Goal: Find specific fact

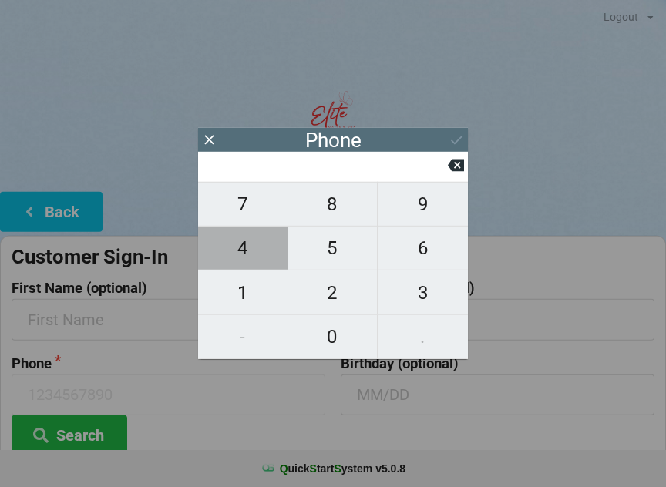
click at [261, 258] on span "4" at bounding box center [242, 248] width 89 height 32
type input "4"
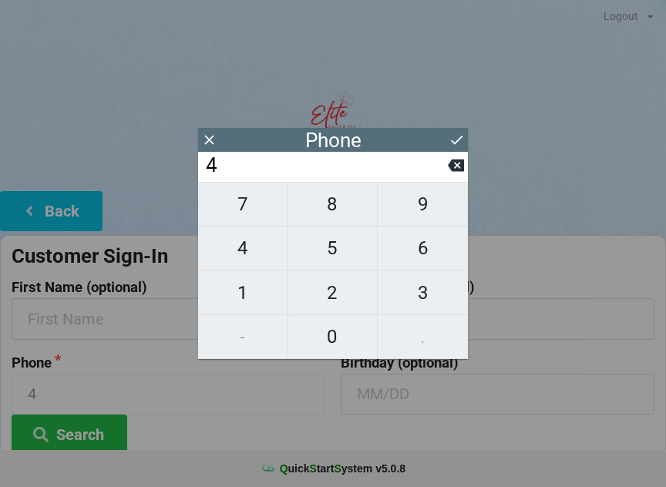
click at [432, 238] on span "6" at bounding box center [423, 248] width 90 height 32
type input "46"
click at [248, 204] on span "7" at bounding box center [242, 204] width 89 height 32
type input "467"
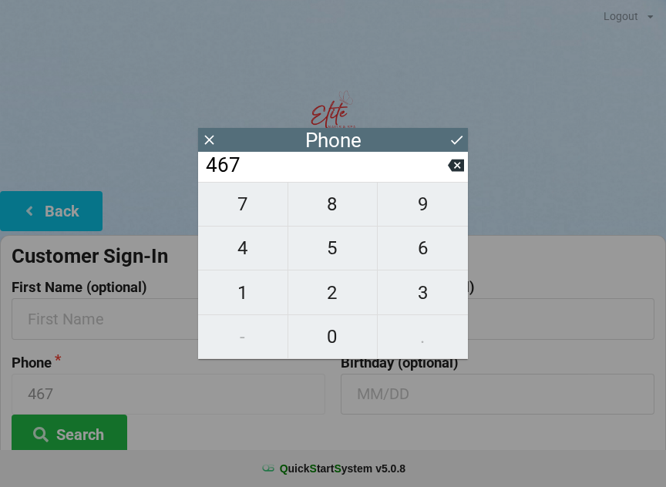
click at [455, 162] on icon at bounding box center [456, 165] width 16 height 16
click at [453, 163] on icon at bounding box center [456, 165] width 16 height 16
type input "4"
click at [448, 160] on button at bounding box center [456, 165] width 16 height 21
click at [428, 248] on span "6" at bounding box center [423, 248] width 90 height 32
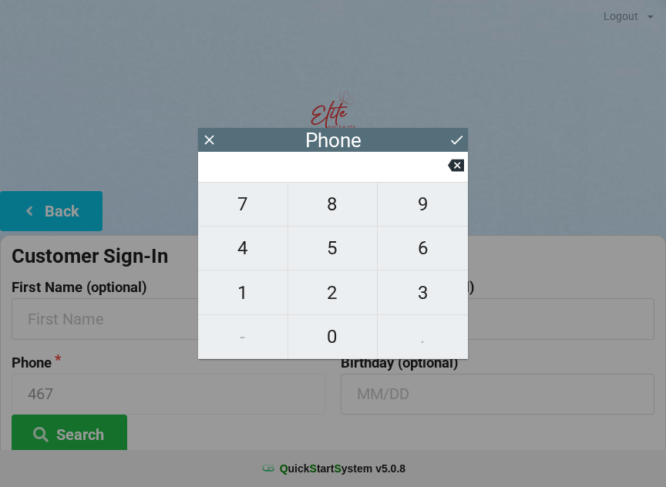
type input "6"
click at [261, 253] on span "4" at bounding box center [242, 248] width 89 height 32
type input "64"
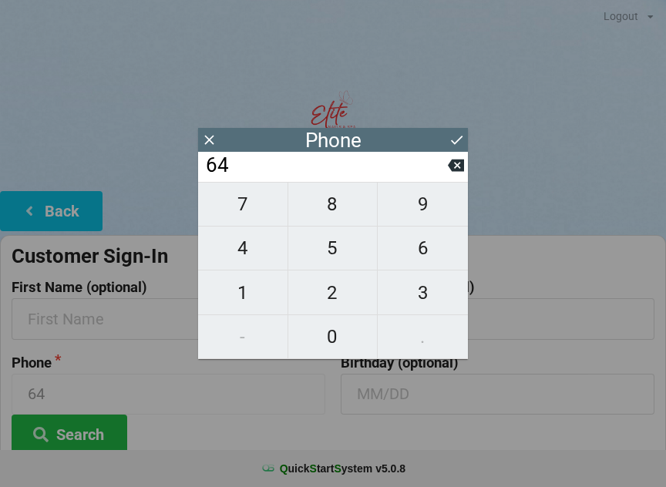
click at [433, 247] on span "6" at bounding box center [423, 248] width 90 height 32
type input "646"
click at [255, 201] on span "7" at bounding box center [242, 204] width 89 height 32
type input "6467"
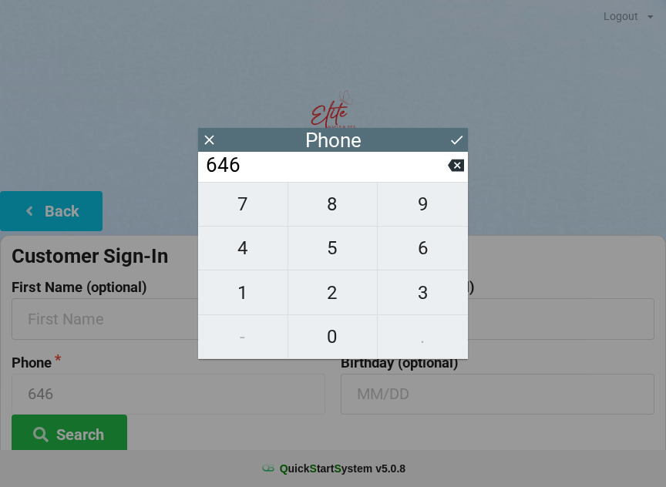
type input "6467"
click at [254, 296] on span "1" at bounding box center [242, 293] width 89 height 32
type input "64671"
click at [420, 254] on span "6" at bounding box center [423, 248] width 90 height 32
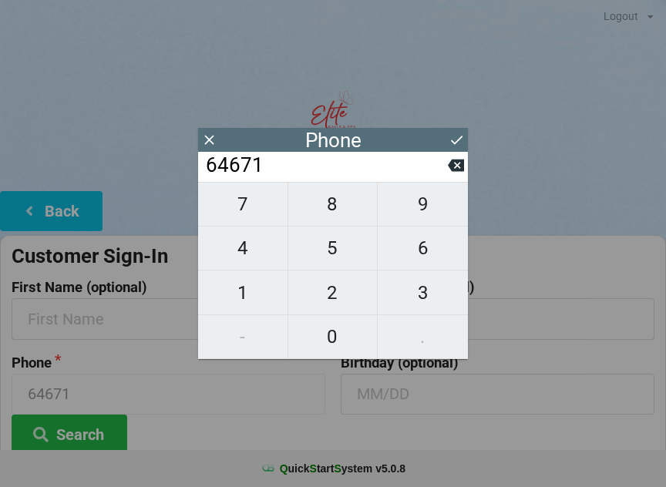
type input "646716"
click at [339, 292] on span "2" at bounding box center [332, 293] width 89 height 32
type input "6467162"
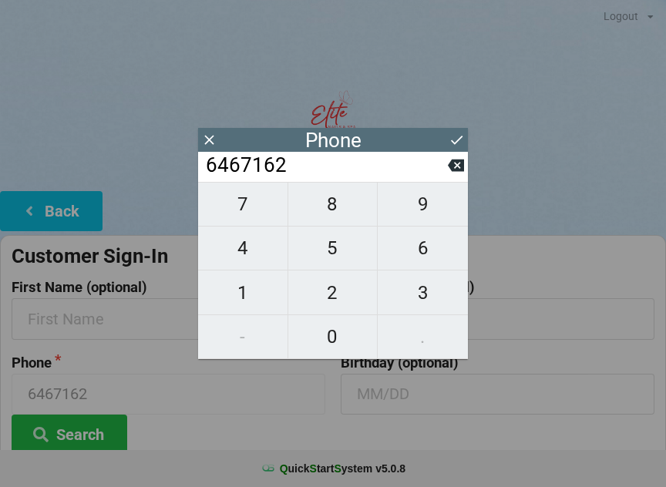
click at [255, 251] on span "4" at bounding box center [242, 248] width 89 height 32
type input "64671624"
click at [251, 251] on span "4" at bounding box center [242, 248] width 89 height 32
type input "646716244"
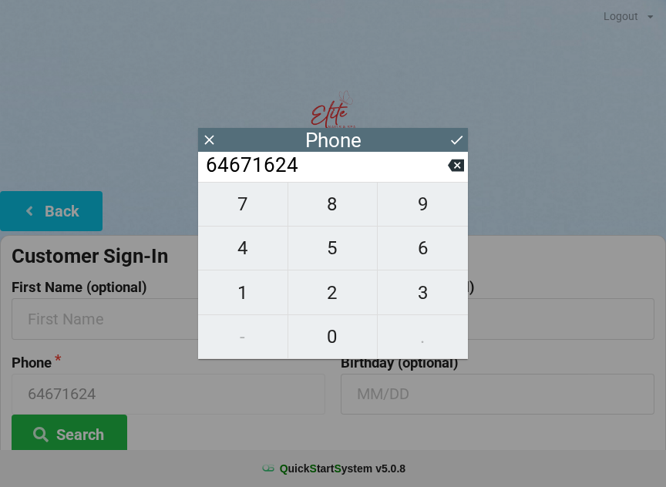
type input "646716244"
click at [430, 250] on span "6" at bounding box center [423, 248] width 90 height 32
type input "6467162446"
click at [456, 130] on button at bounding box center [457, 140] width 16 height 21
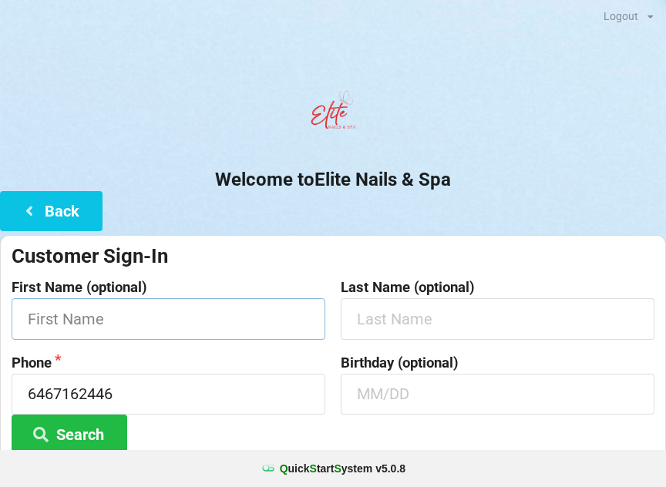
click at [218, 317] on input "text" at bounding box center [169, 318] width 314 height 41
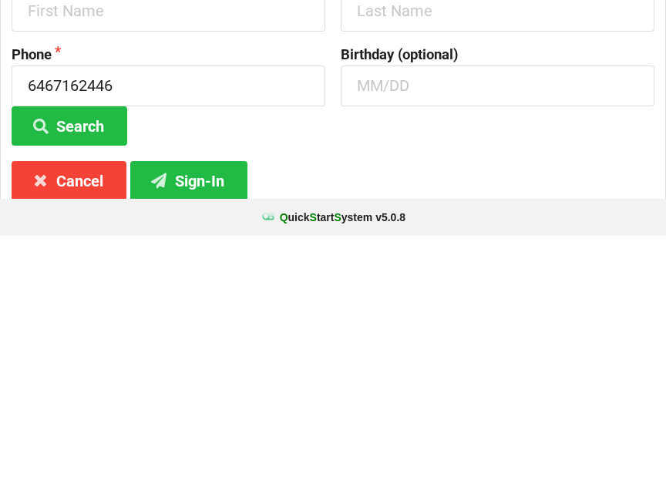
click at [108, 358] on button "Search" at bounding box center [70, 377] width 116 height 39
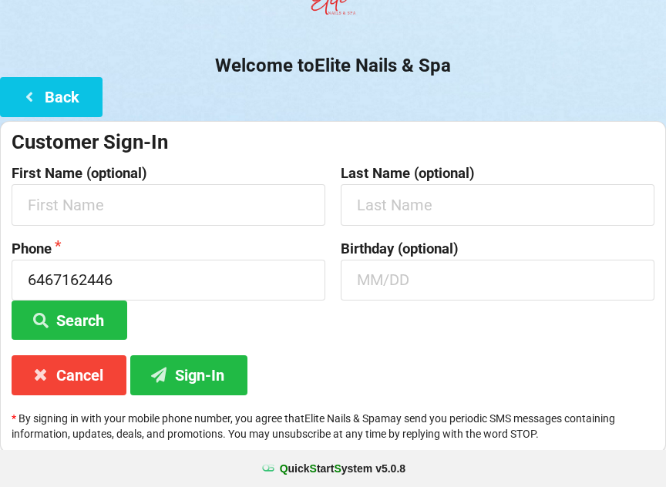
click at [91, 322] on button "Search" at bounding box center [70, 320] width 116 height 39
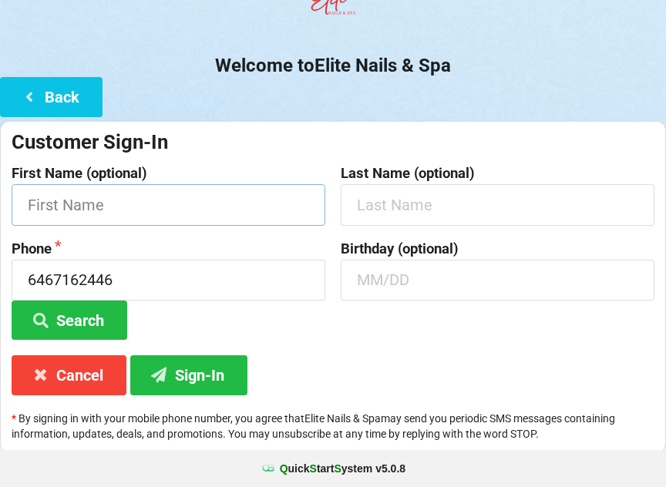
click at [124, 208] on input "text" at bounding box center [169, 204] width 314 height 41
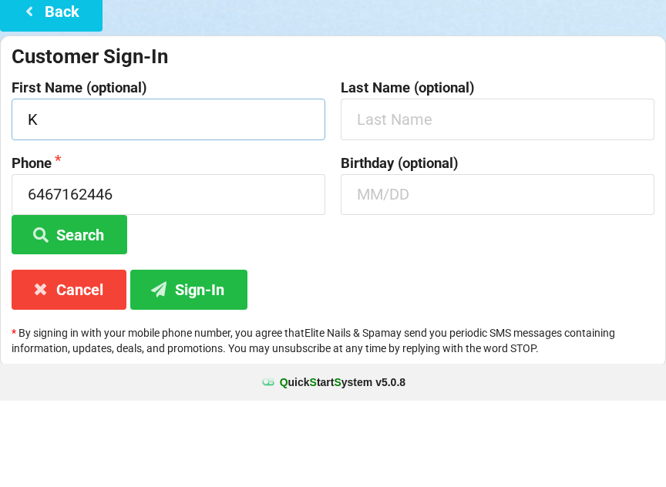
type input "K"
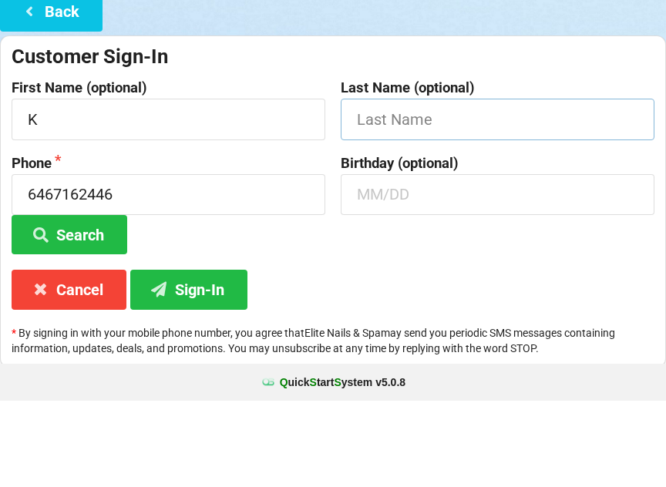
click at [411, 185] on input "text" at bounding box center [498, 205] width 314 height 41
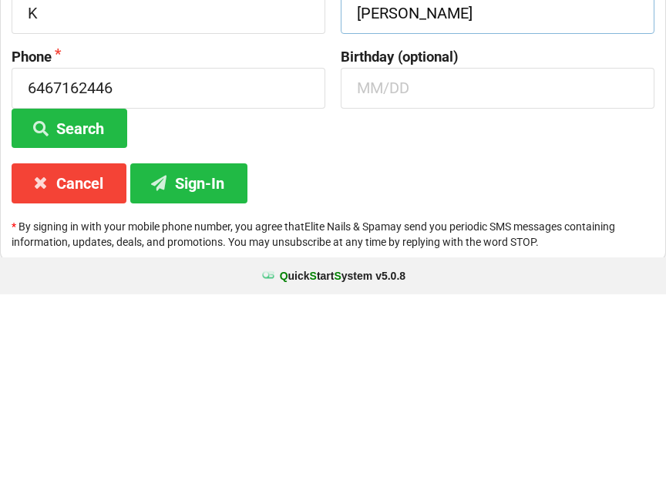
type input "[PERSON_NAME]"
click at [194, 356] on button "Sign-In" at bounding box center [188, 375] width 117 height 39
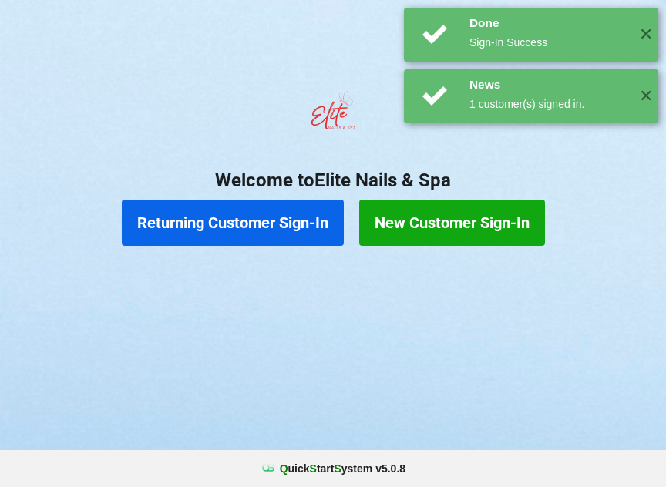
scroll to position [0, 0]
